Goal: Task Accomplishment & Management: Manage account settings

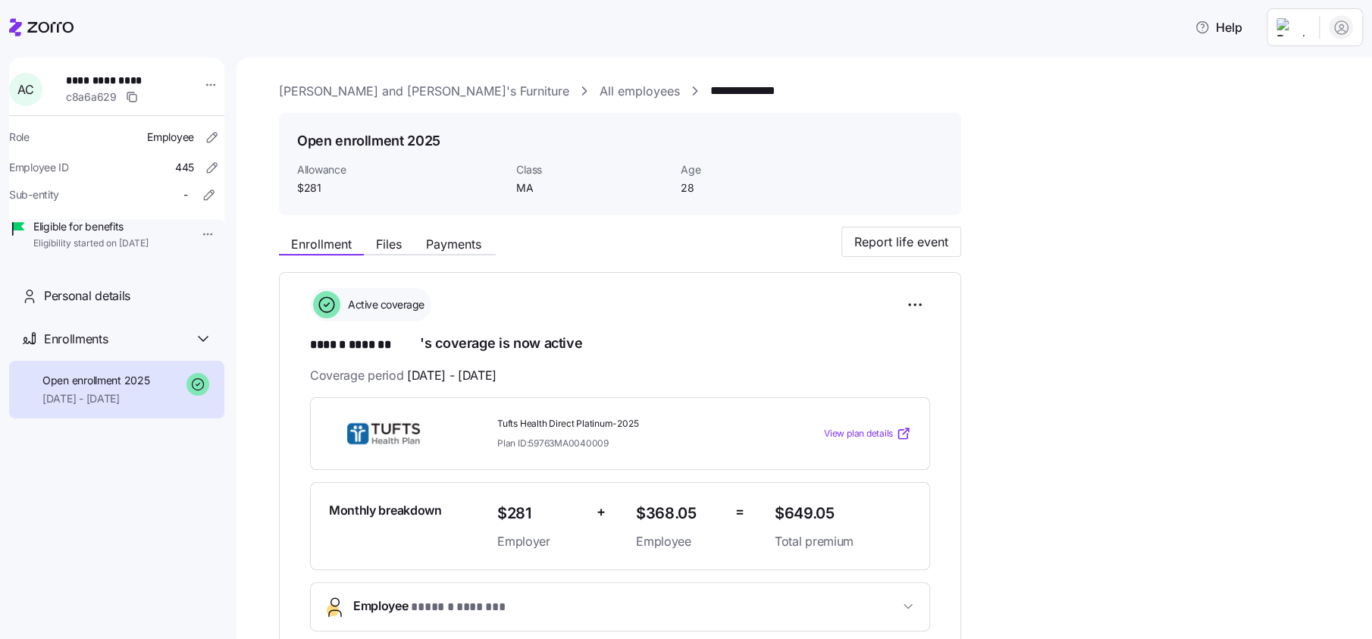
click at [1297, 27] on html "**********" at bounding box center [686, 315] width 1372 height 630
